Goal: Task Accomplishment & Management: Manage account settings

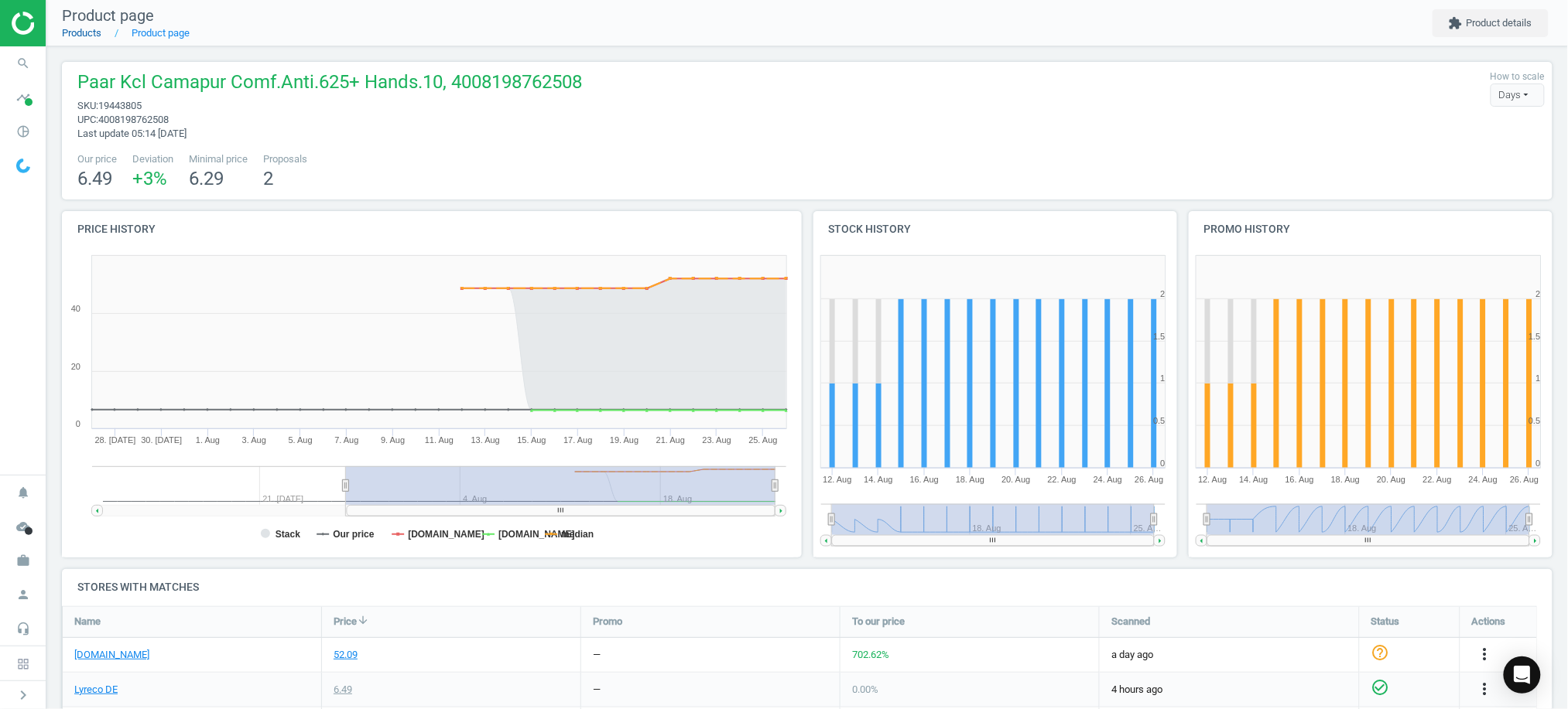
click at [82, 30] on link "Products" at bounding box center [82, 33] width 40 height 12
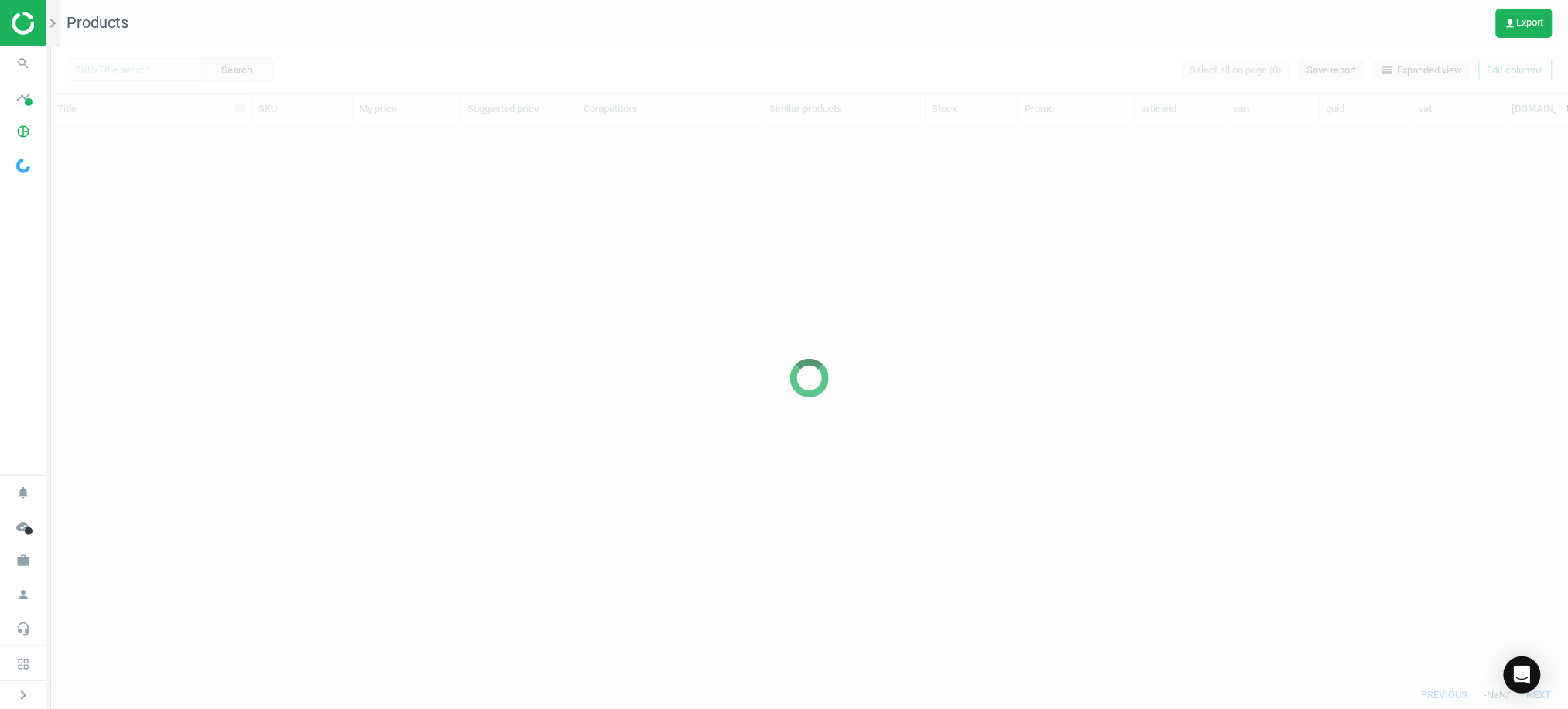
scroll to position [525, 1501]
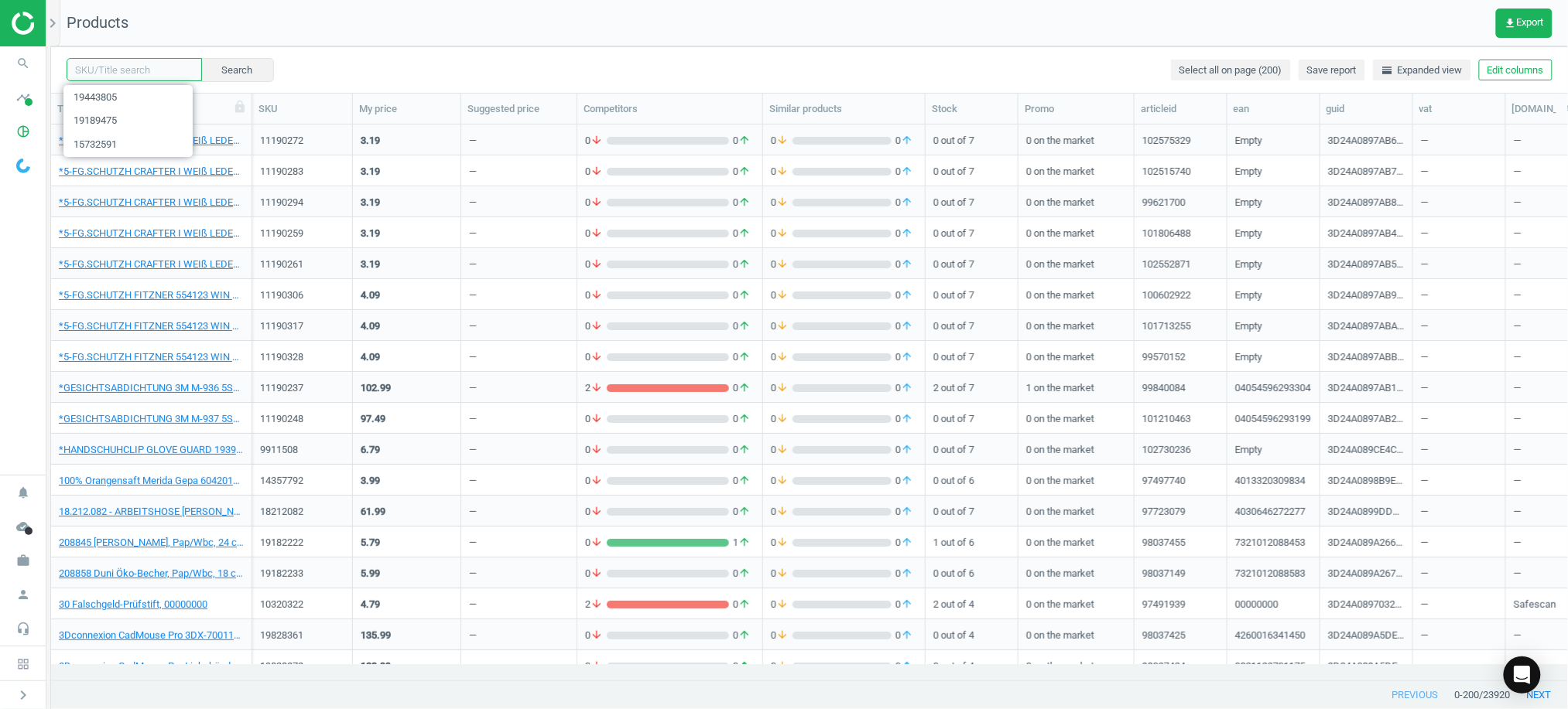
click at [137, 73] on input "text" at bounding box center [135, 70] width 136 height 23
paste input "20061905"
type input "20061905"
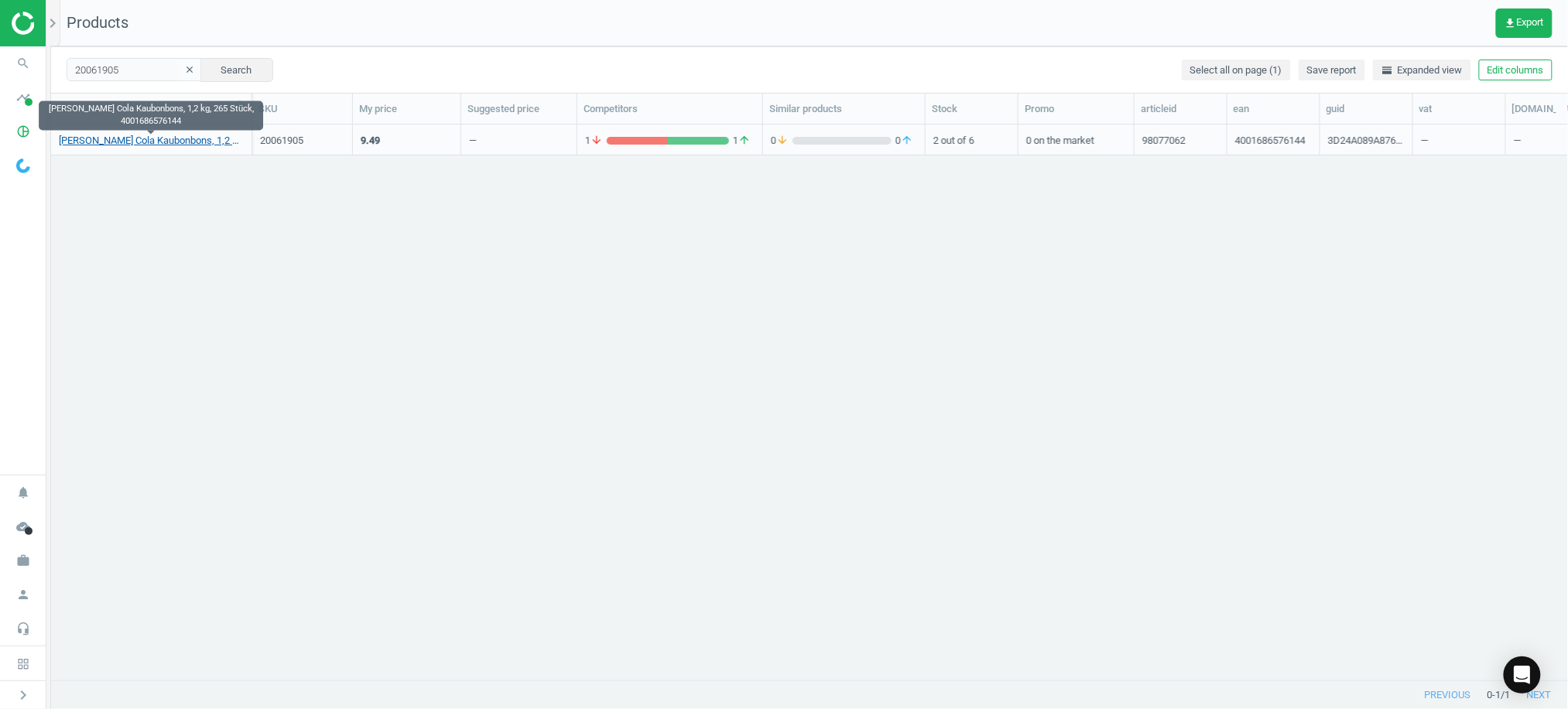
click at [169, 143] on link "[PERSON_NAME] Cola Kaubonbons, 1,2 kg, 265 Stück, 4001686576144" at bounding box center [151, 140] width 185 height 14
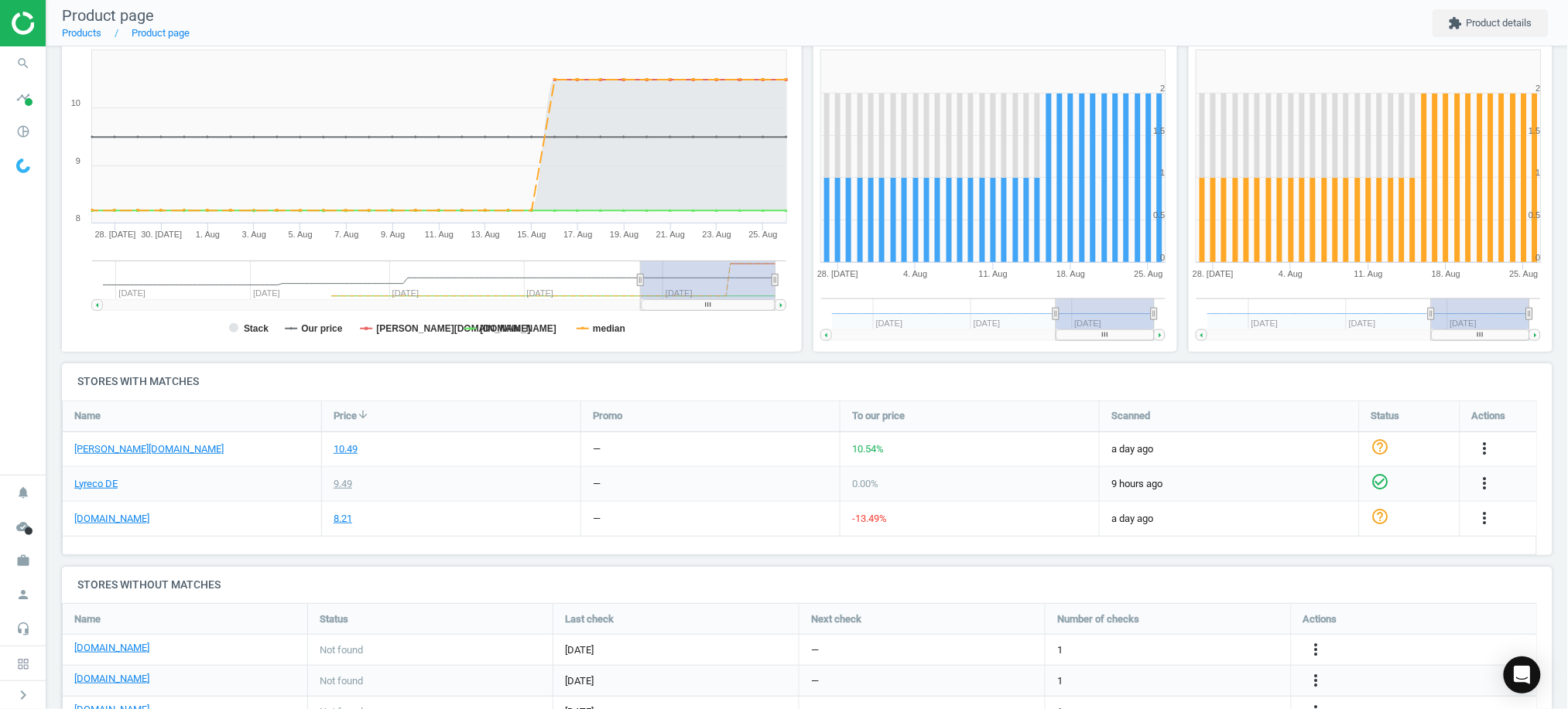
scroll to position [301, 0]
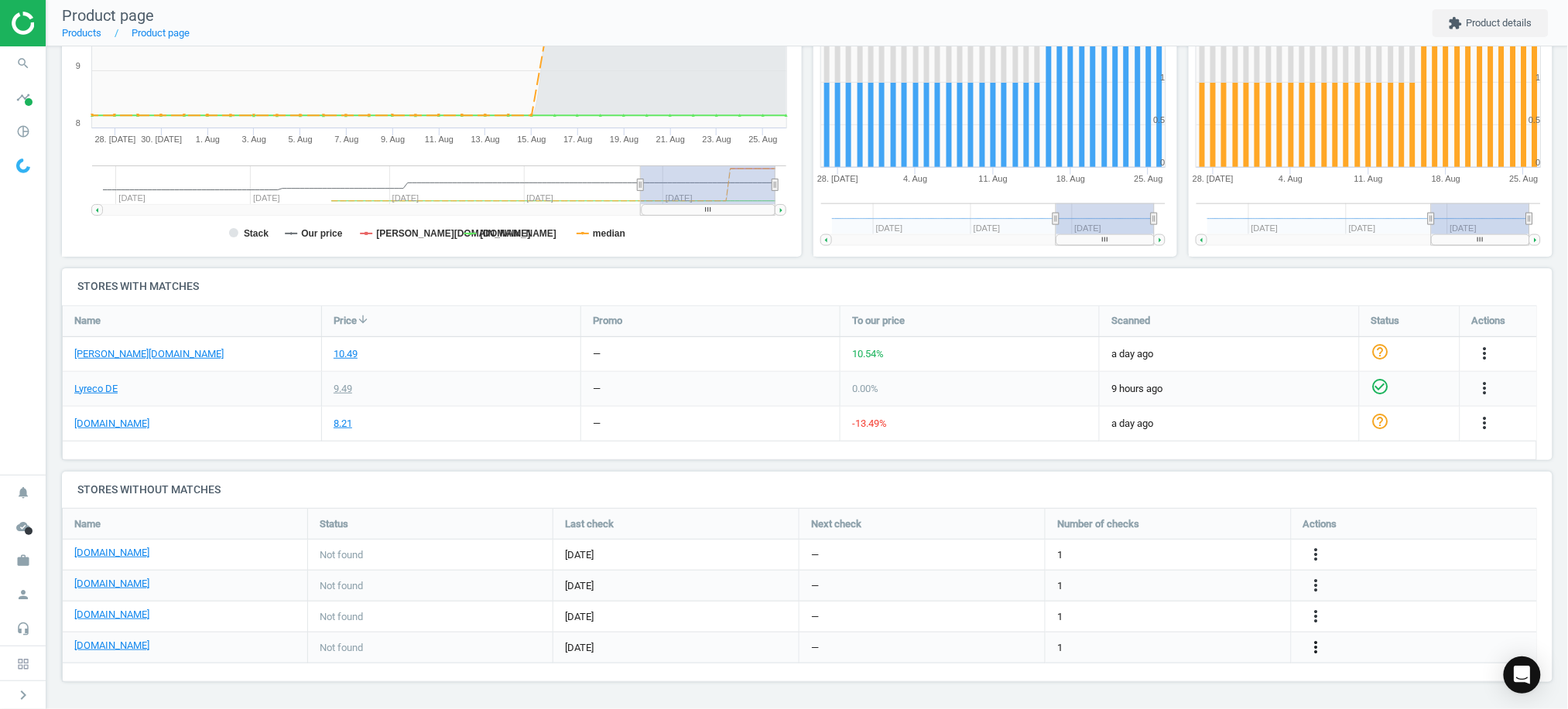
click at [1310, 648] on icon "more_vert" at bounding box center [1316, 647] width 19 height 19
click at [1201, 648] on link "Edit URL/product option" at bounding box center [1194, 648] width 212 height 24
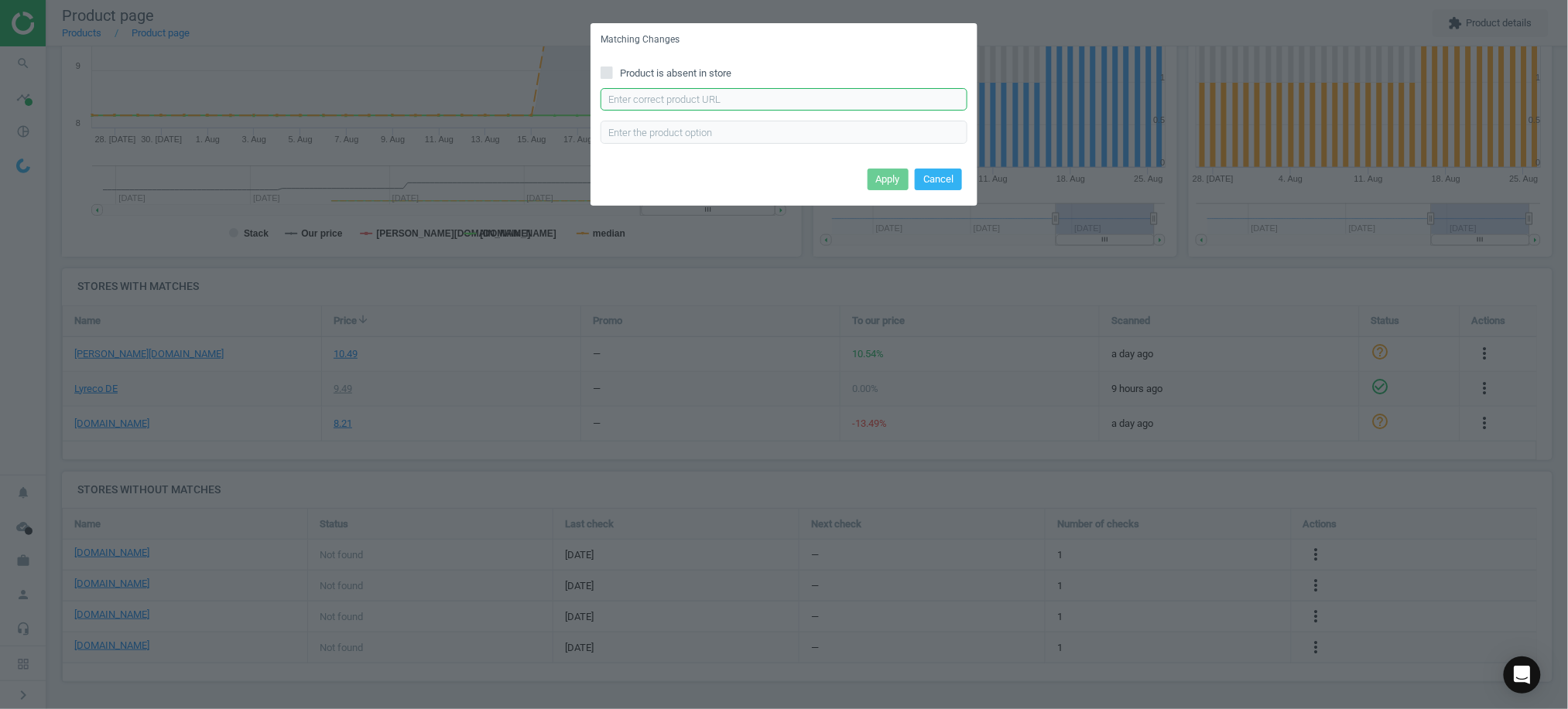
click at [754, 98] on input "text" at bounding box center [784, 100] width 367 height 23
paste input "[URL][DOMAIN_NAME][PERSON_NAME]"
type input "[URL][DOMAIN_NAME][PERSON_NAME]"
click at [888, 178] on button "Apply" at bounding box center [887, 180] width 41 height 22
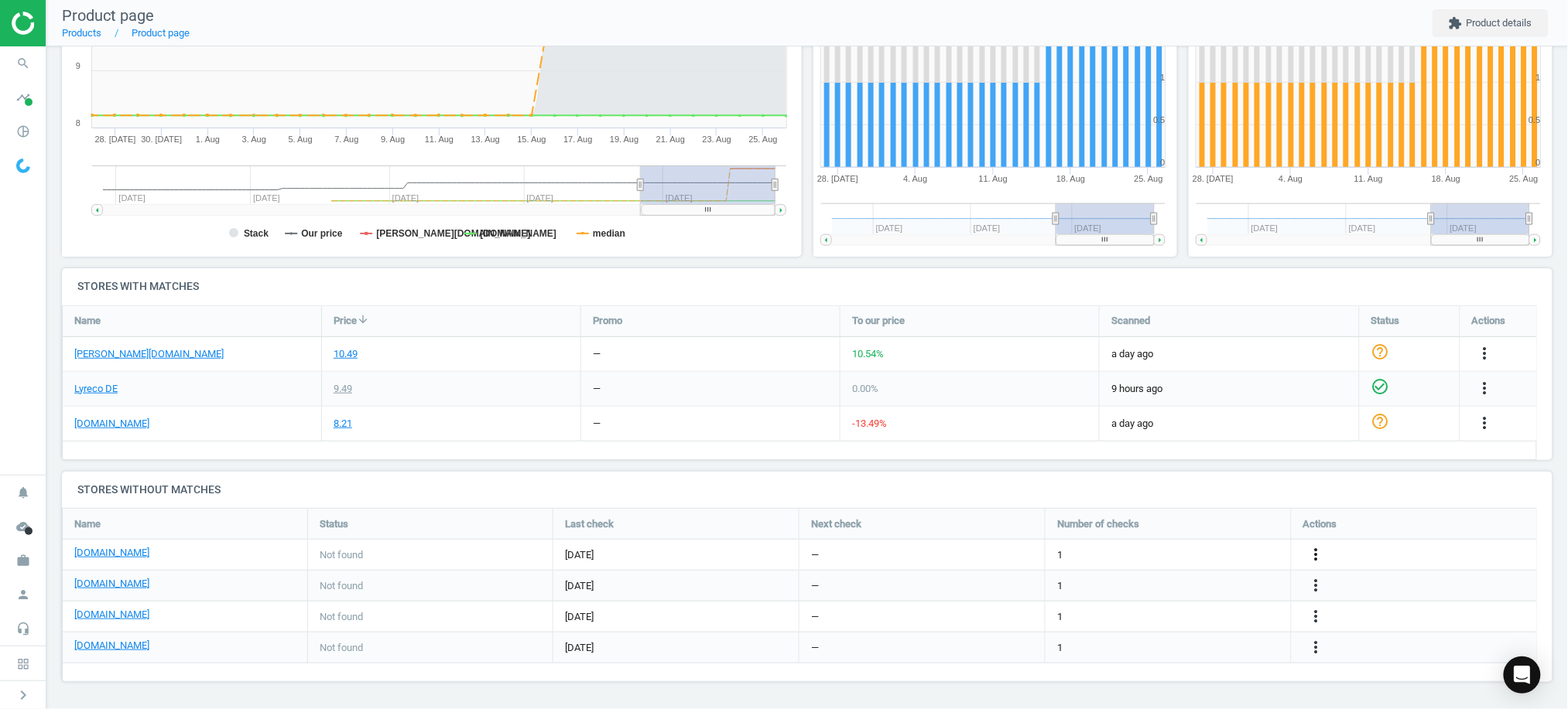
click at [1316, 553] on icon "more_vert" at bounding box center [1316, 555] width 19 height 19
click at [1166, 552] on link "Edit URL/product option" at bounding box center [1194, 555] width 212 height 24
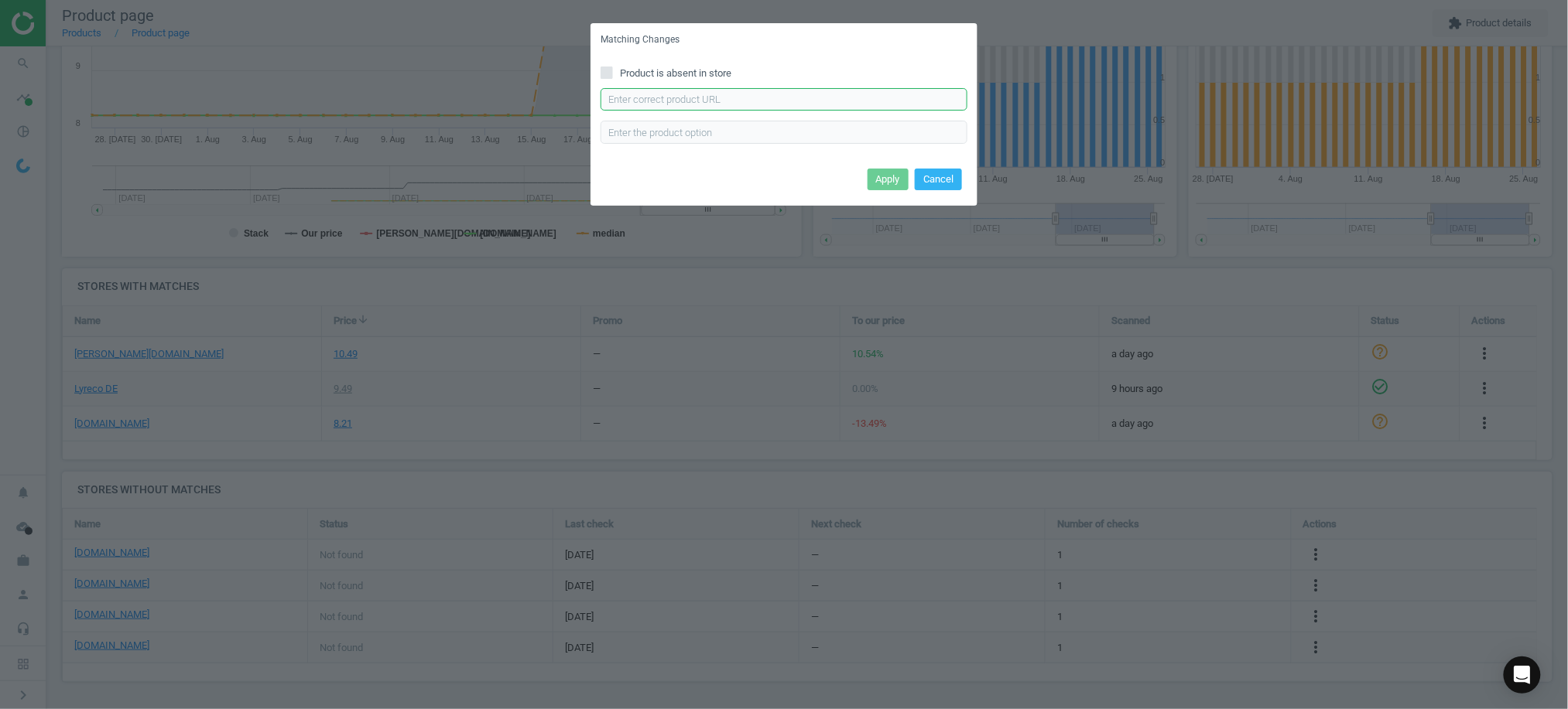
click at [681, 100] on input "text" at bounding box center [784, 100] width 367 height 23
paste input "[URL][DOMAIN_NAME]"
type input "[URL][DOMAIN_NAME]"
click at [887, 175] on button "Apply" at bounding box center [887, 180] width 41 height 22
